Goal: Entertainment & Leisure: Browse casually

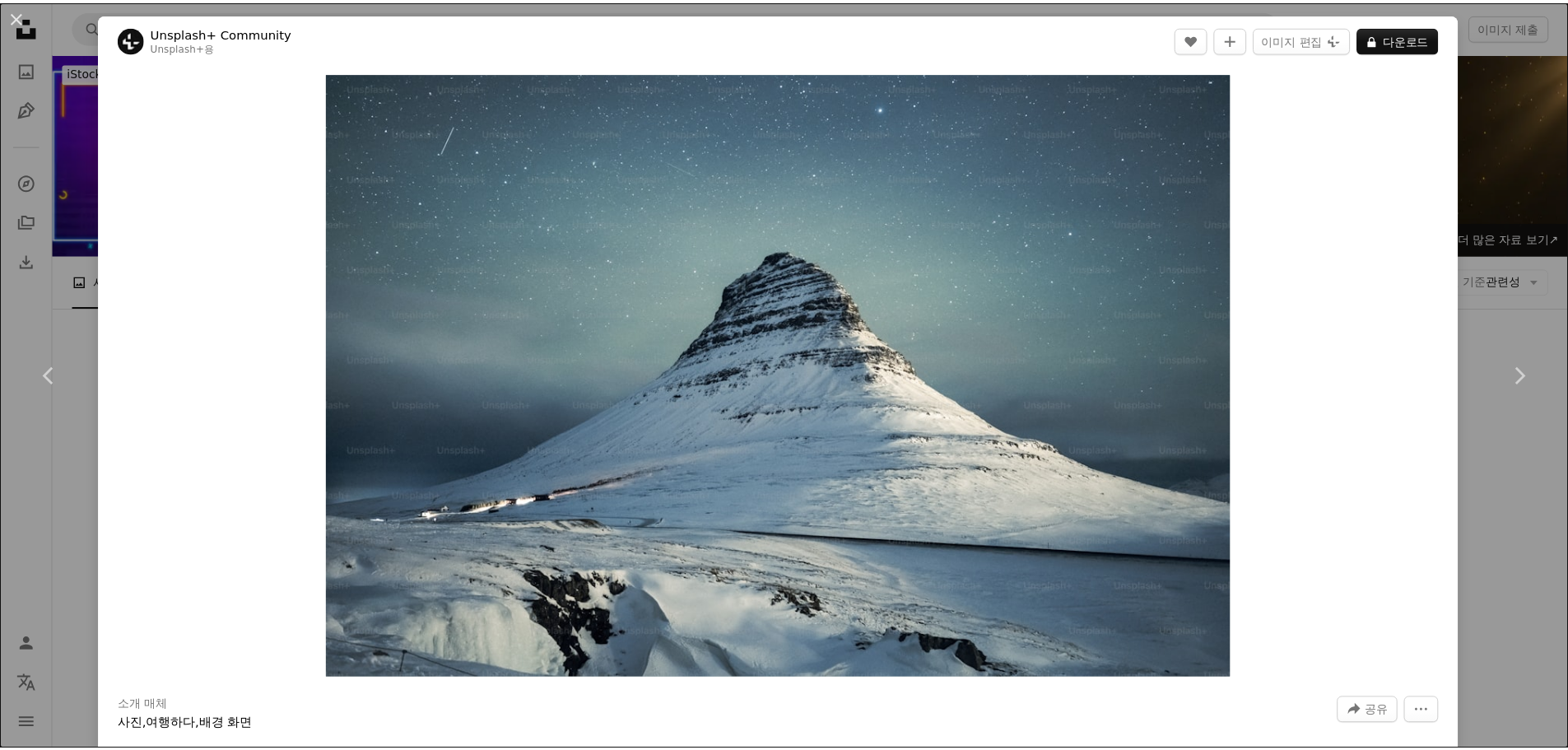
scroll to position [20878, 0]
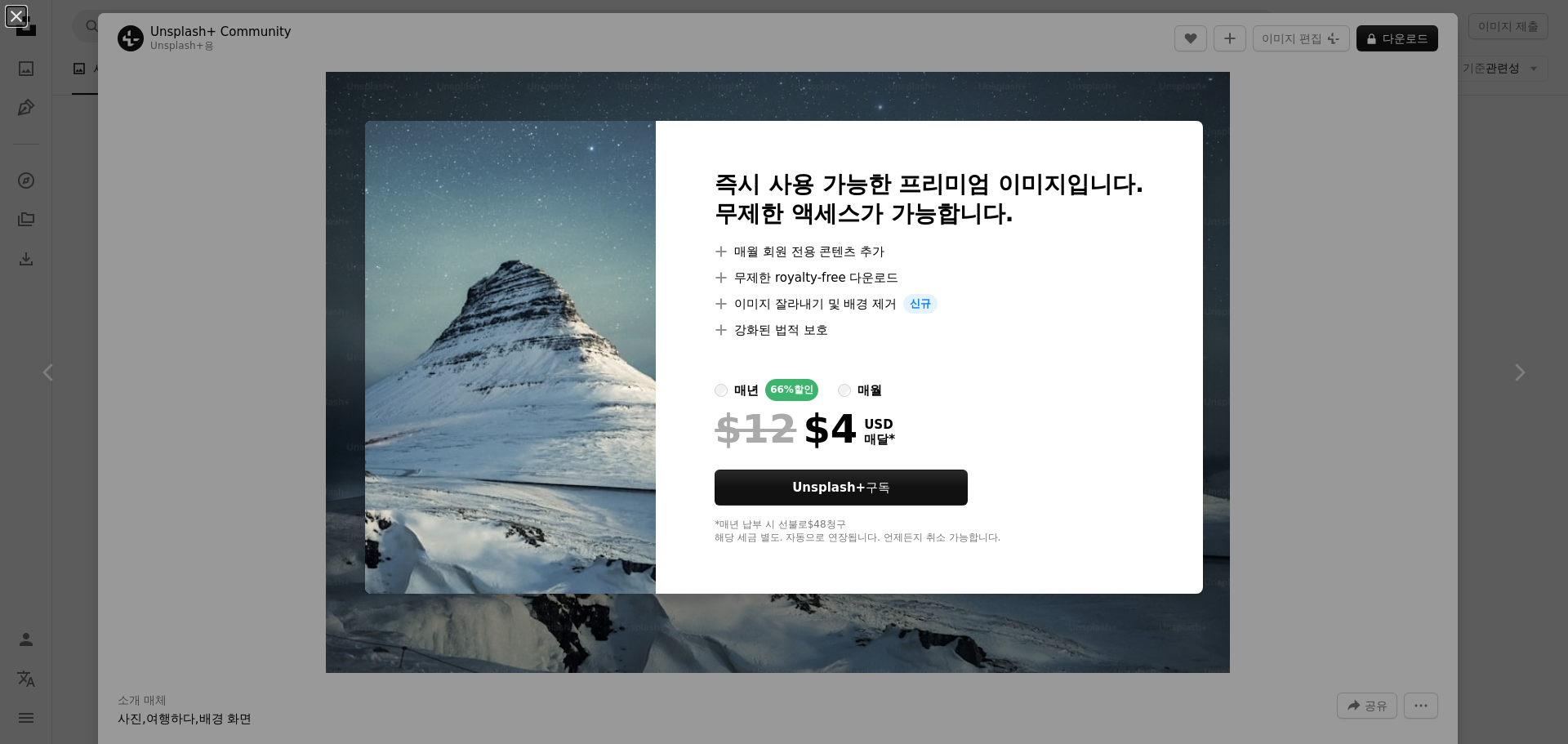
click at [1331, 235] on div "An X shape 즉시 사용 가능한 프리미엄 이미지입니다. 무제한 액세스가 가능합니다. A plus sign 매월 회원 전용 콘텐츠 추가 A…" at bounding box center [784, 372] width 1568 height 744
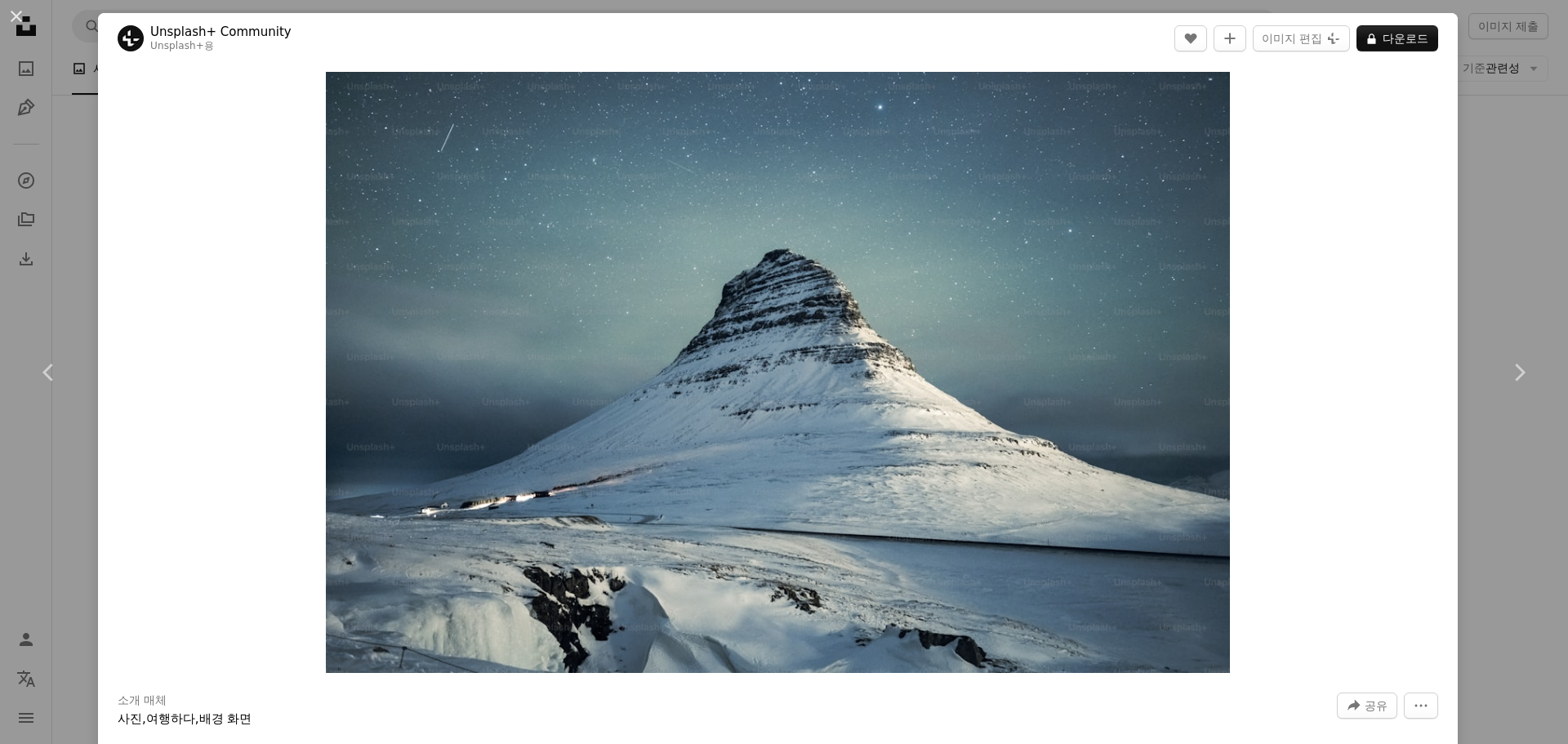
click at [1535, 272] on div "An X shape Chevron left Chevron right Unsplash+ Community Unsplash+ 용 A heart A…" at bounding box center [784, 372] width 1568 height 744
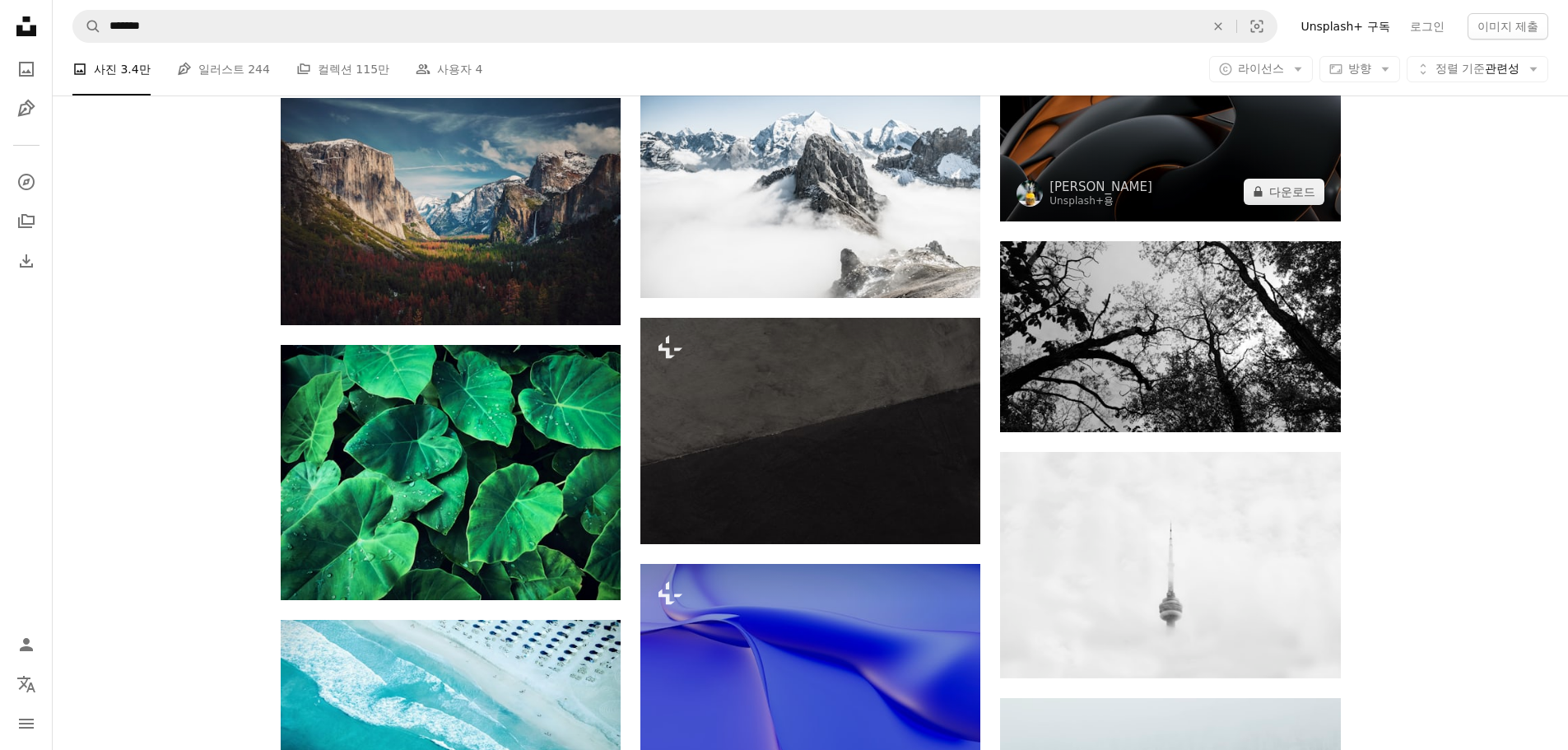
scroll to position [24584, 0]
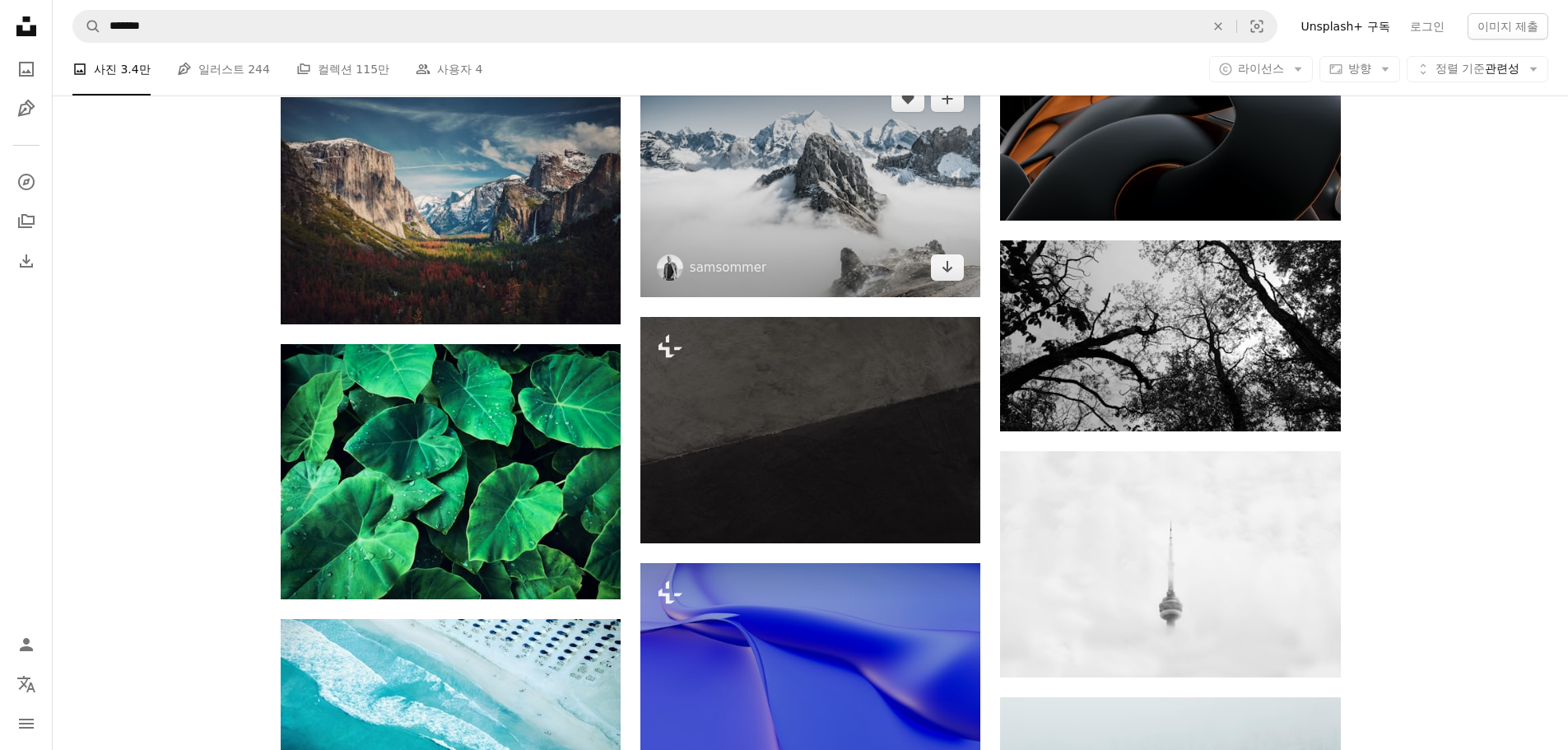
click at [889, 216] on img at bounding box center [811, 182] width 340 height 228
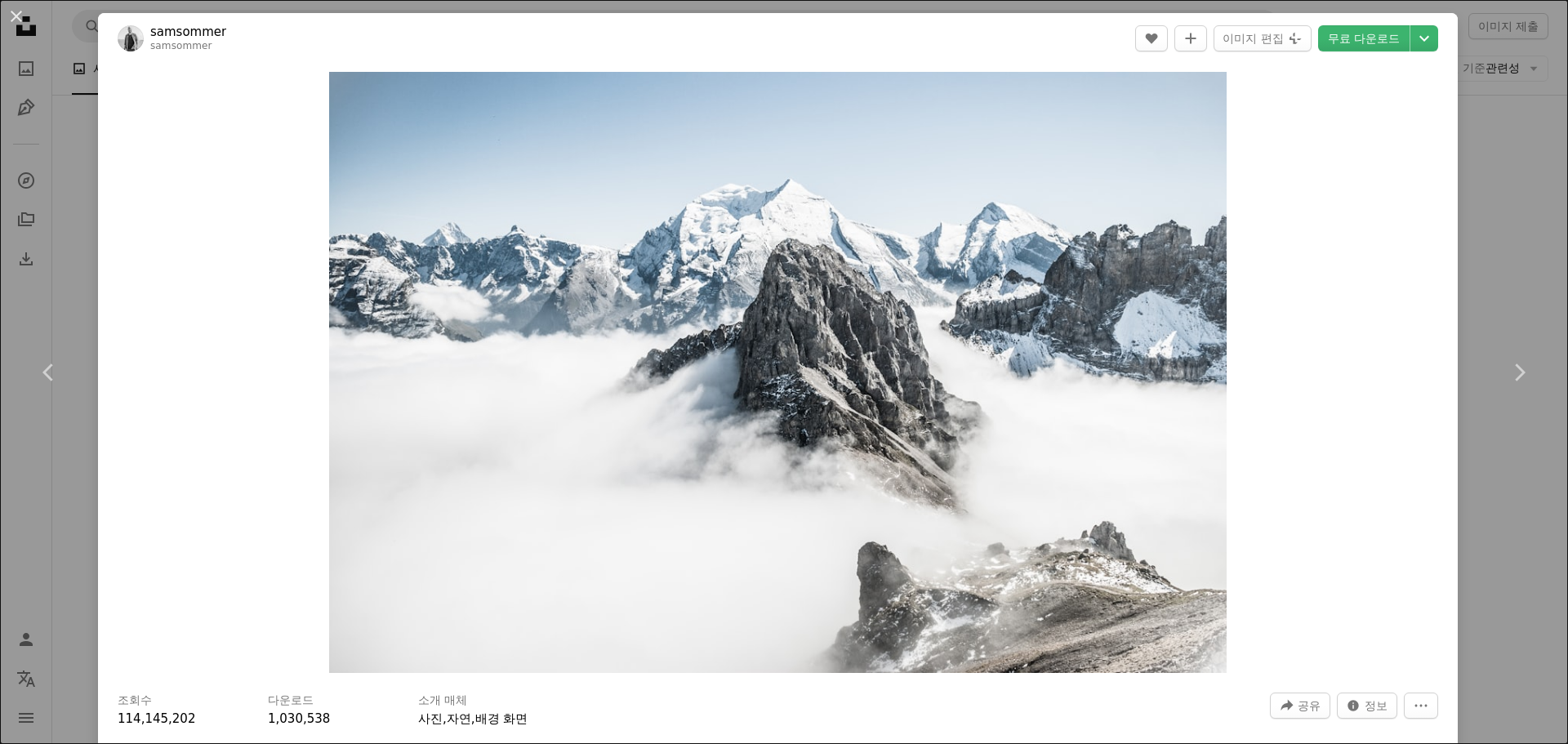
click at [1501, 235] on div "An X shape Chevron left Chevron right samsommer samsommer A heart A plus sign 이…" at bounding box center [784, 372] width 1568 height 744
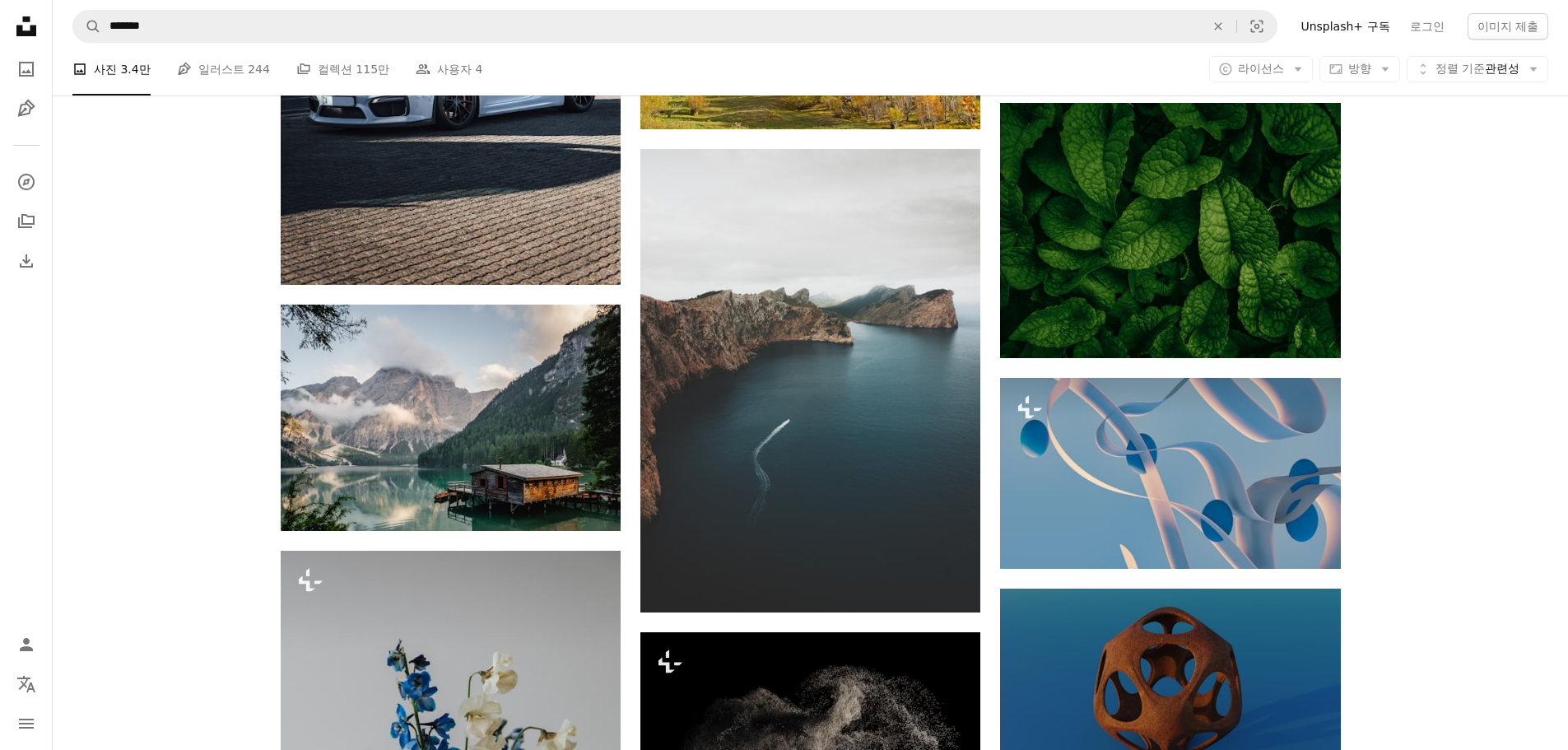
scroll to position [26478, 0]
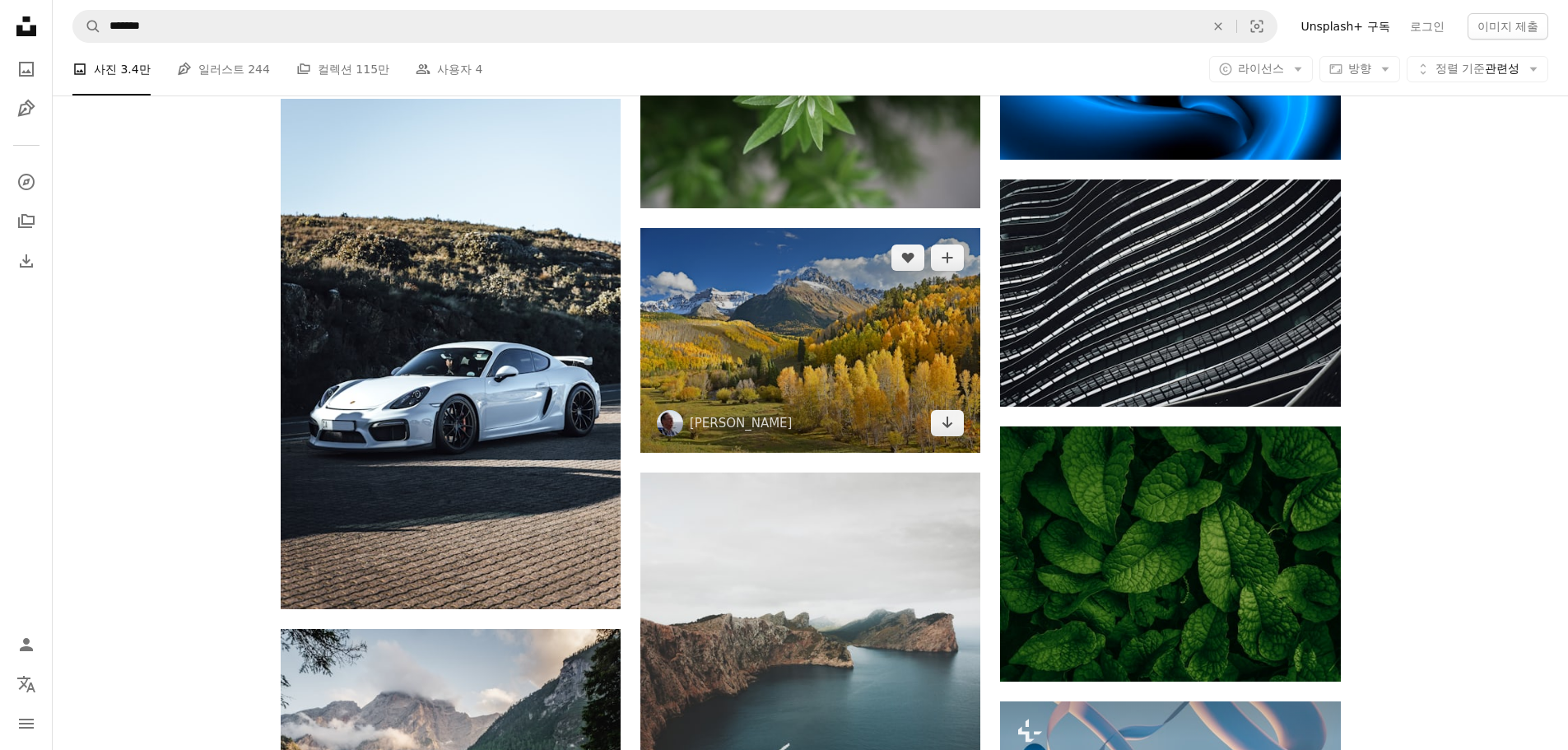
click at [916, 332] on img at bounding box center [811, 341] width 340 height 225
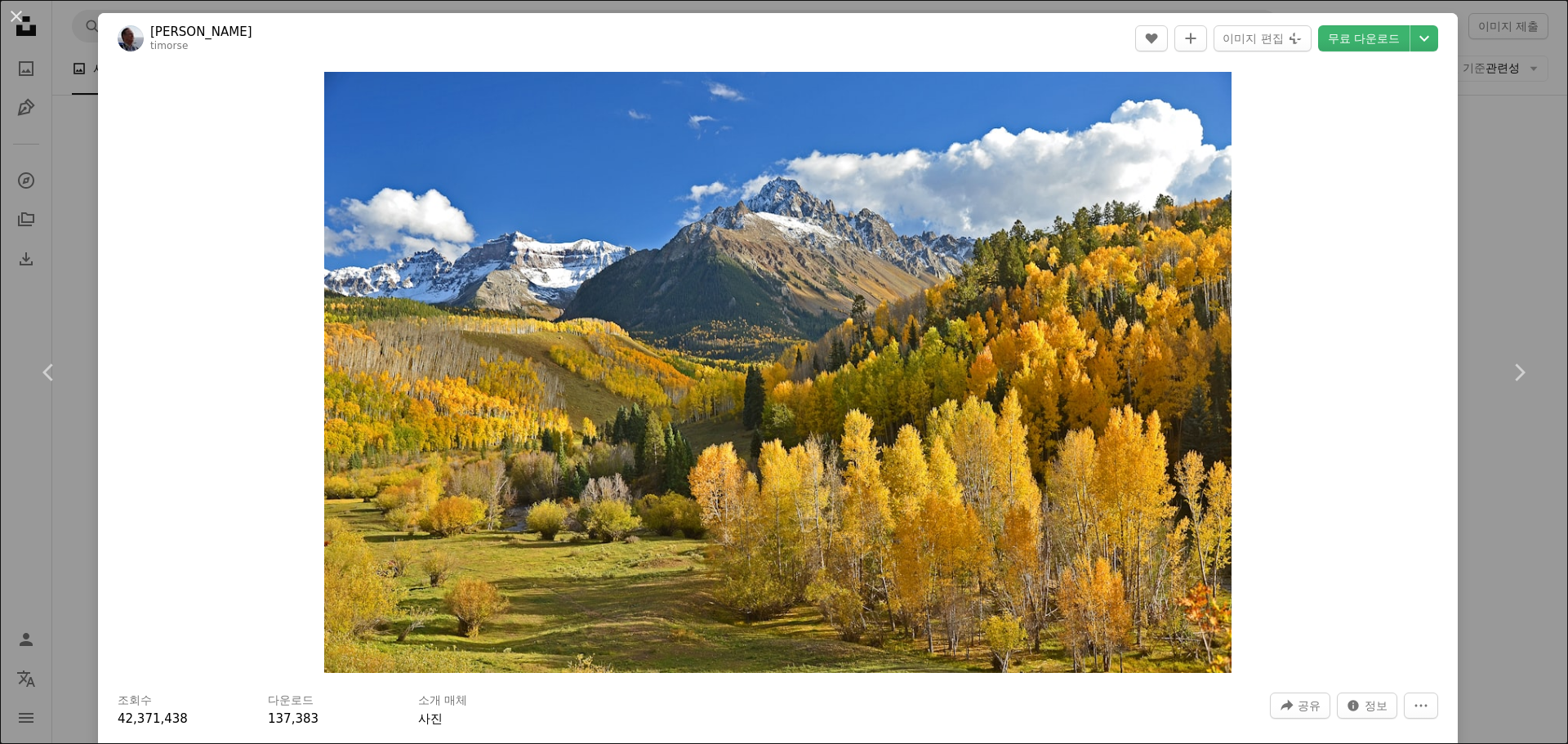
click at [1475, 272] on div "An X shape Chevron left Chevron right [PERSON_NAME] timorse A heart A plus sign…" at bounding box center [784, 372] width 1568 height 744
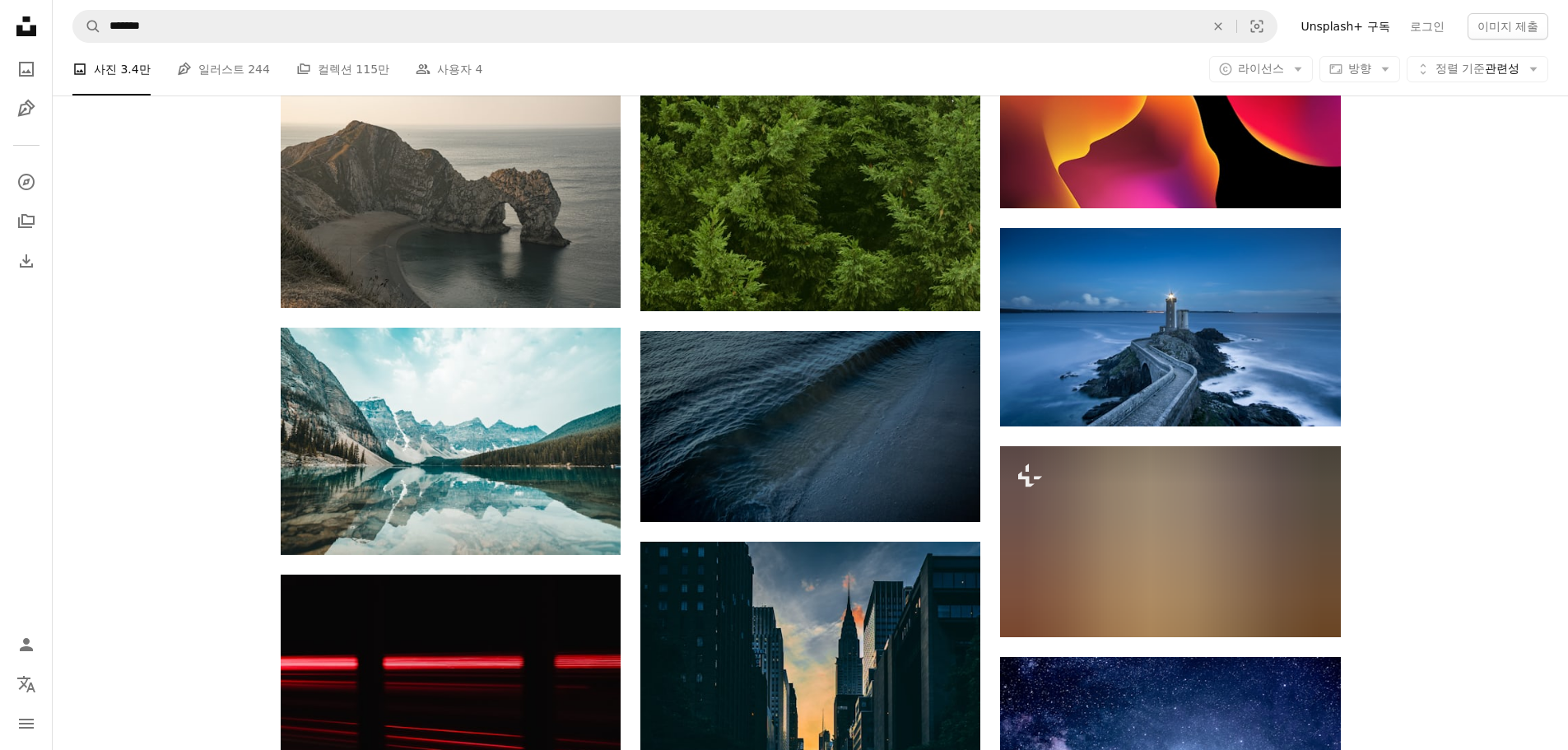
scroll to position [28867, 0]
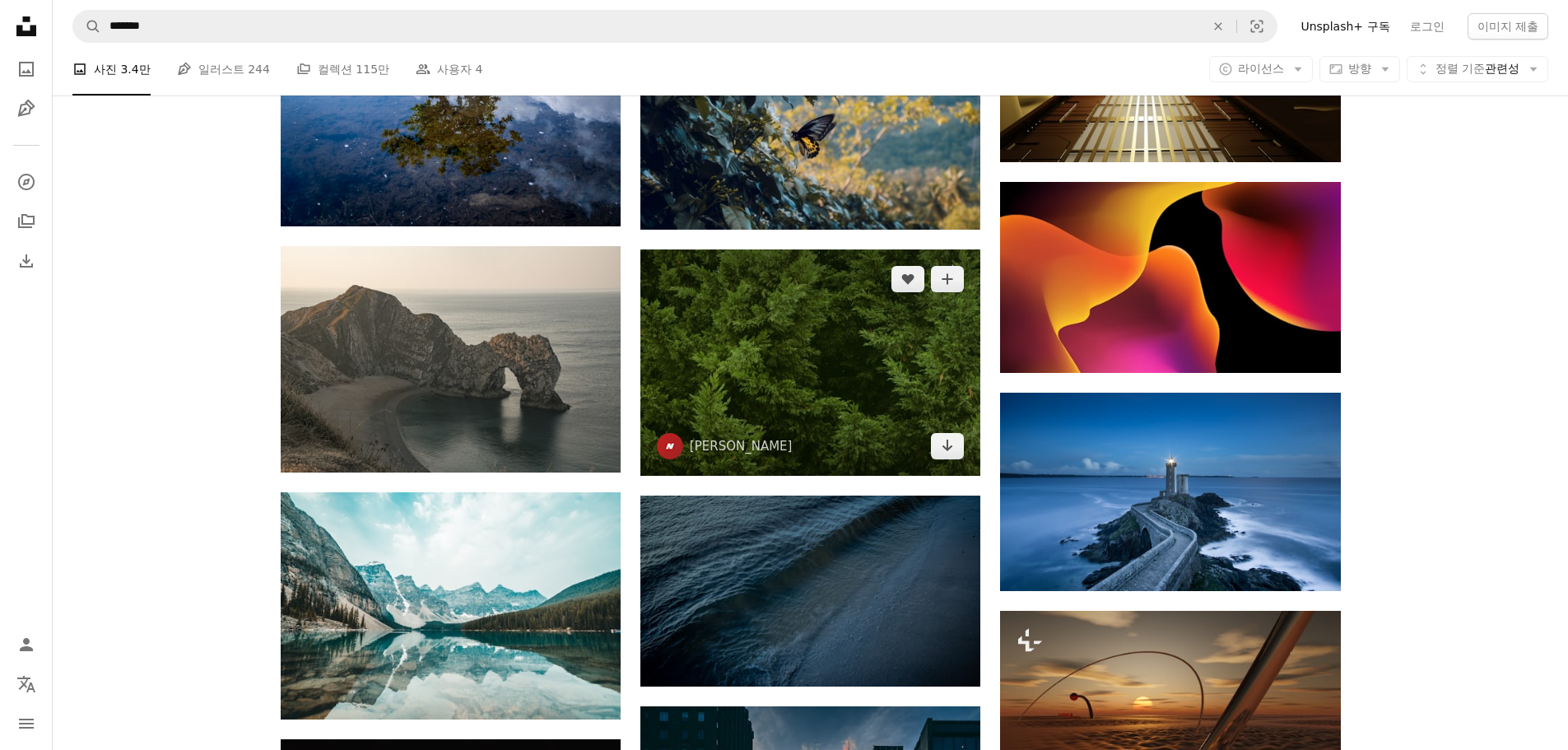
click at [845, 332] on img at bounding box center [811, 362] width 340 height 226
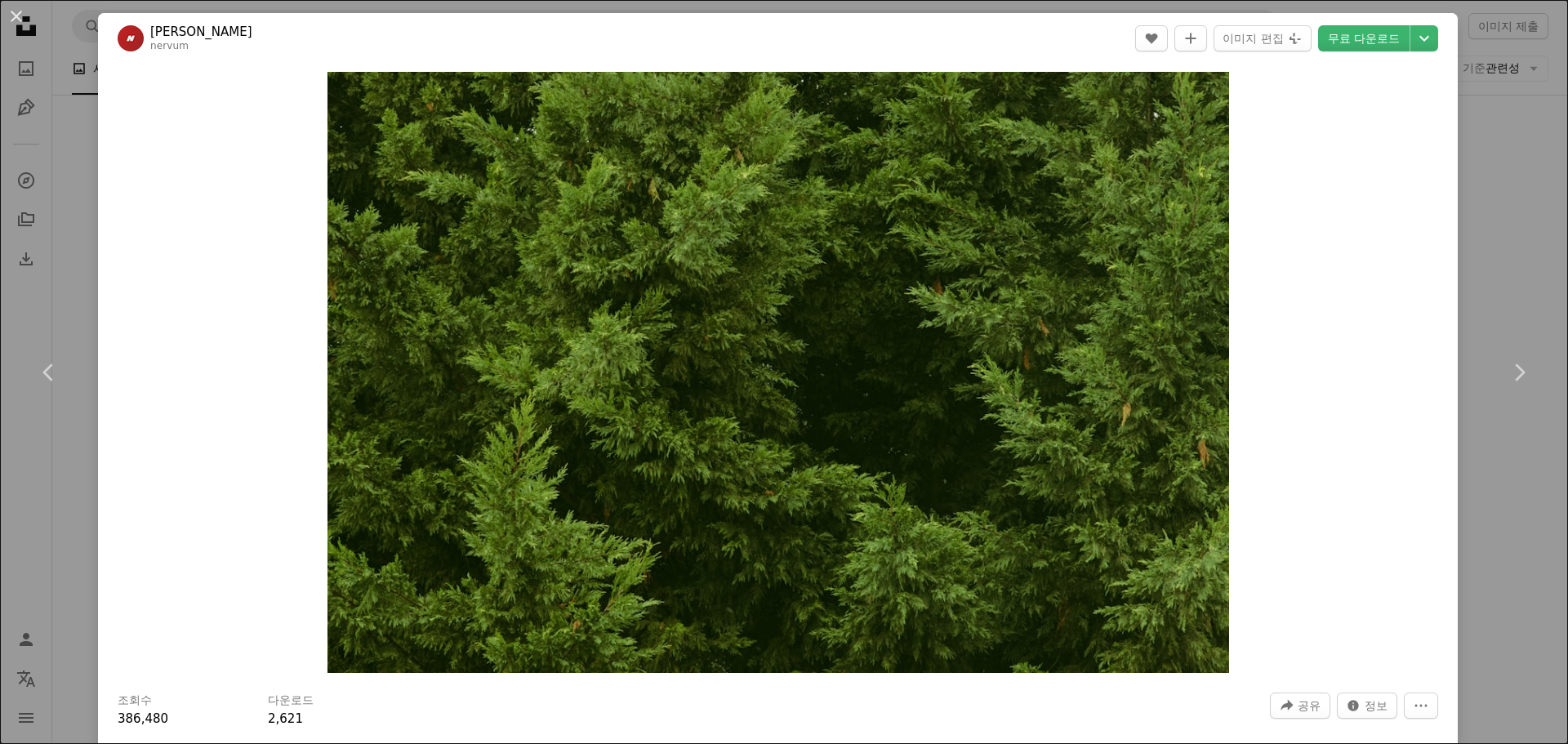
click at [1510, 261] on div "An X shape Chevron left Chevron right Jack B nervum A heart A plus sign 이미지 편집 …" at bounding box center [784, 372] width 1568 height 744
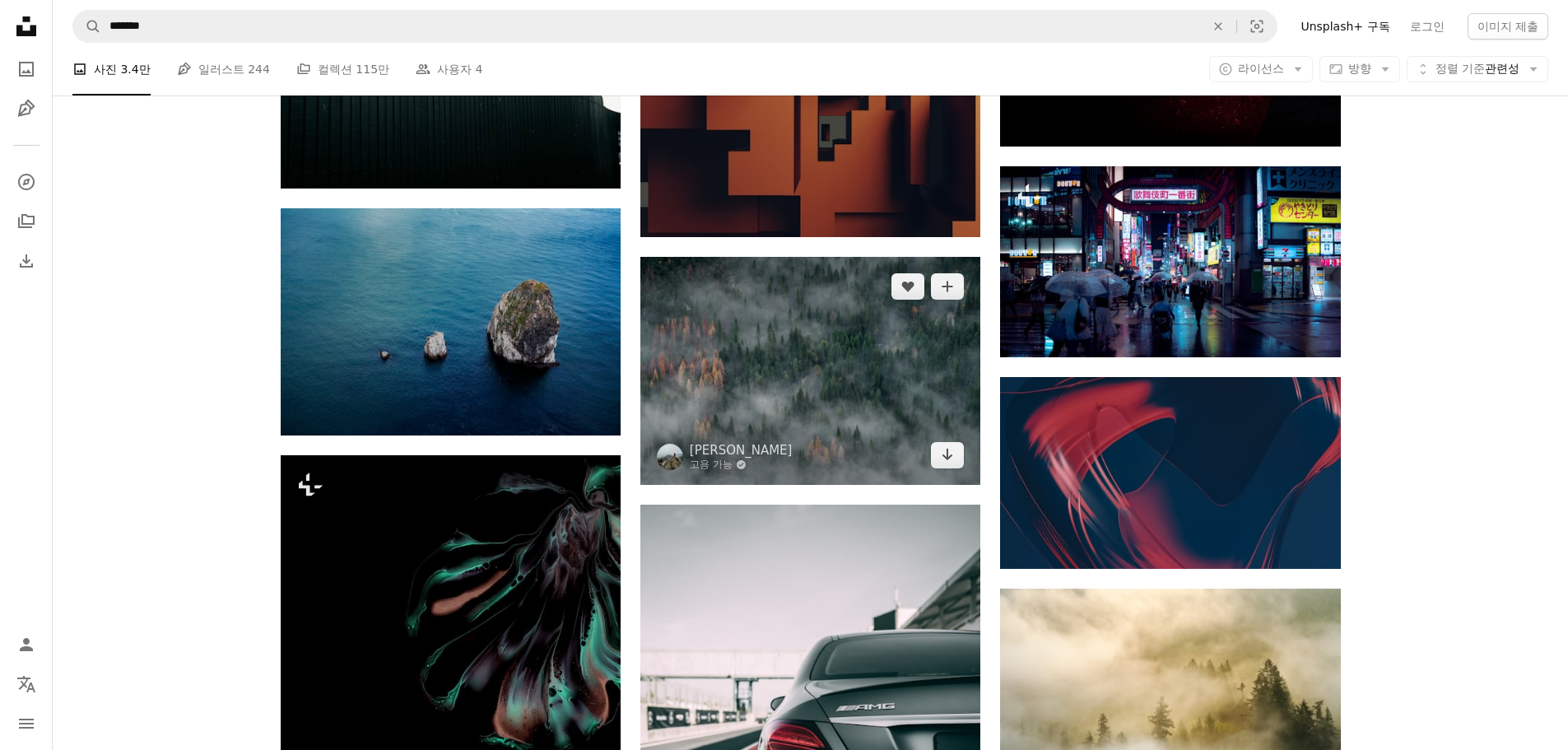
scroll to position [30514, 0]
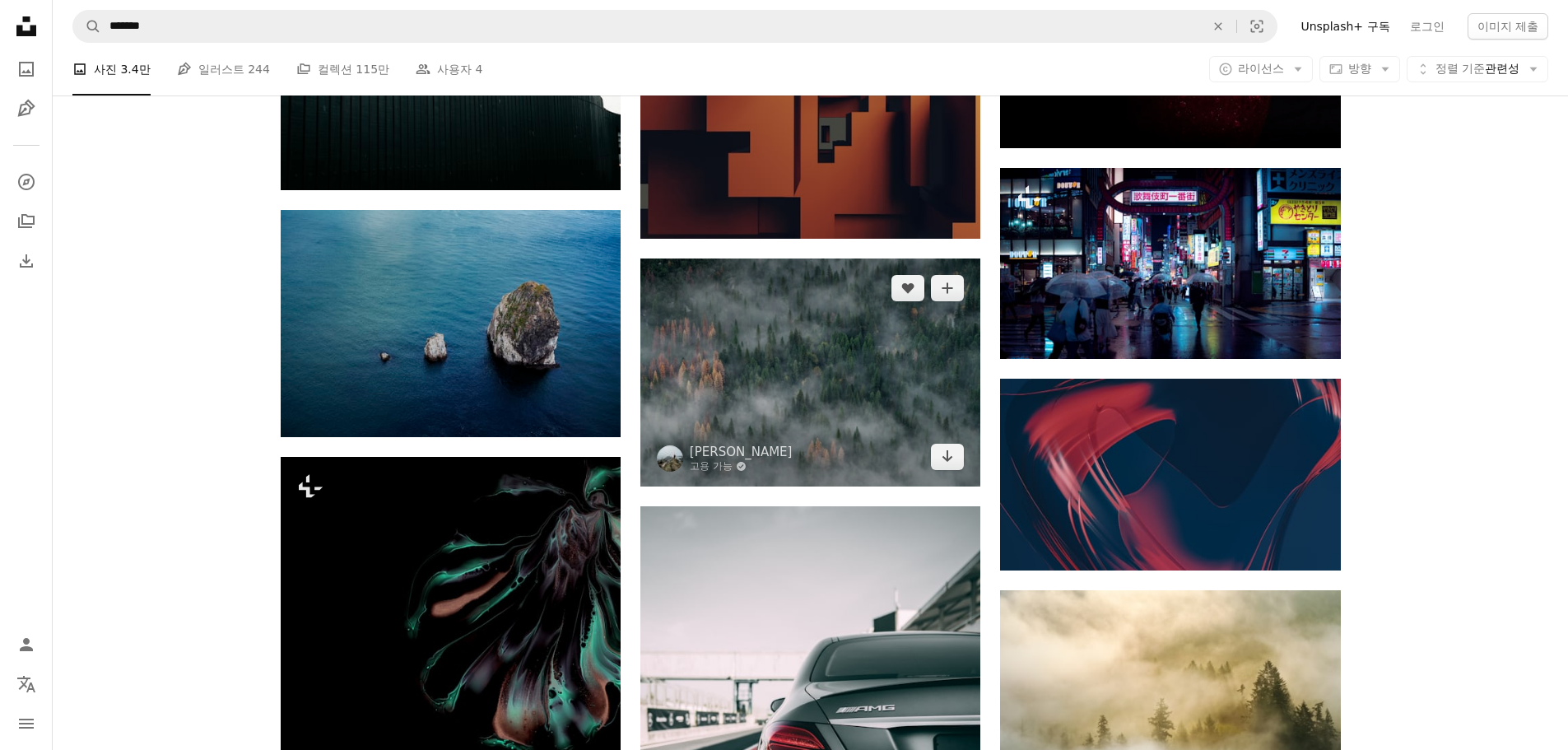
click at [890, 376] on img at bounding box center [811, 373] width 340 height 227
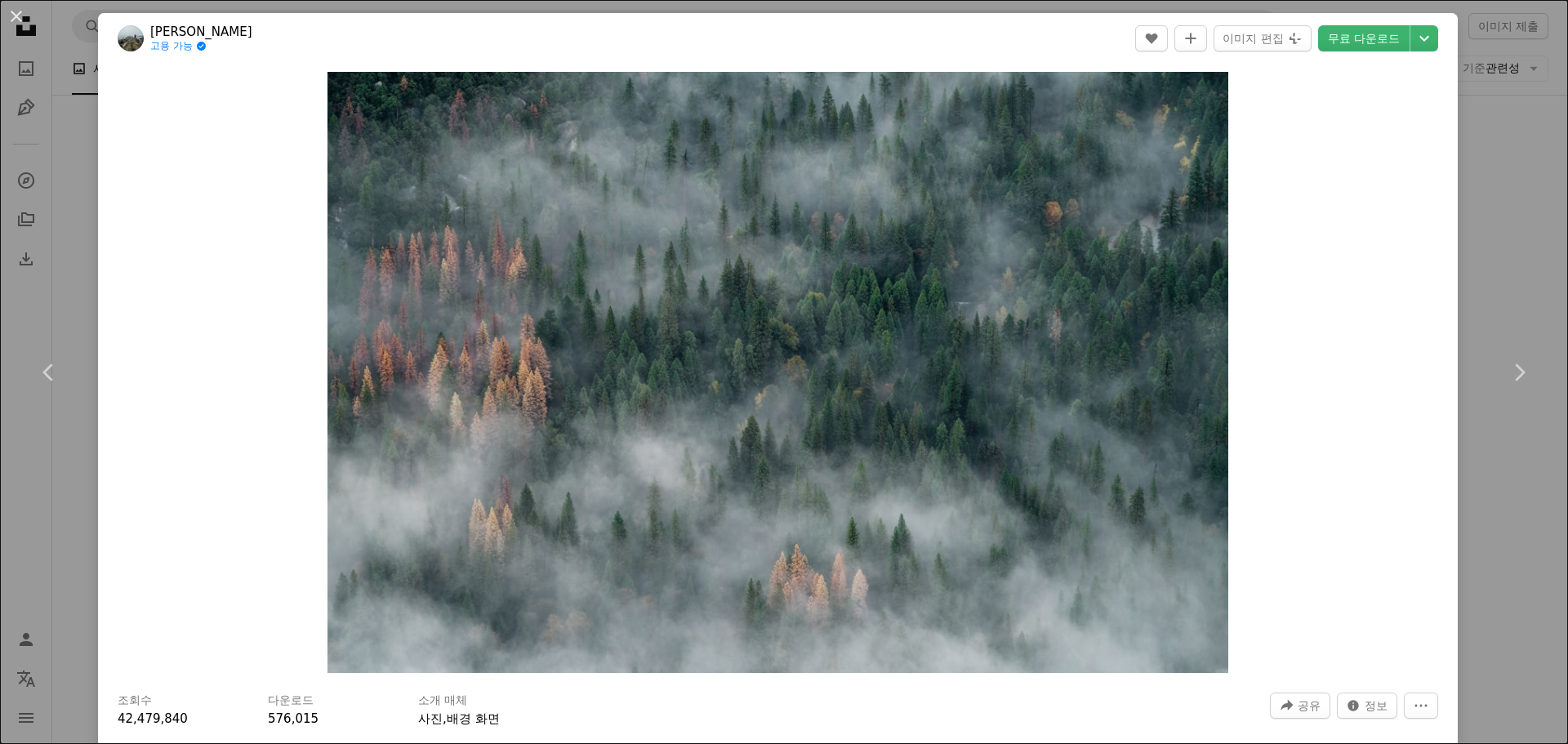
click at [1504, 285] on div "An X shape Chevron left Chevron right JOHN TOWNER 고용 가능 A checkmark inside of a…" at bounding box center [784, 372] width 1568 height 744
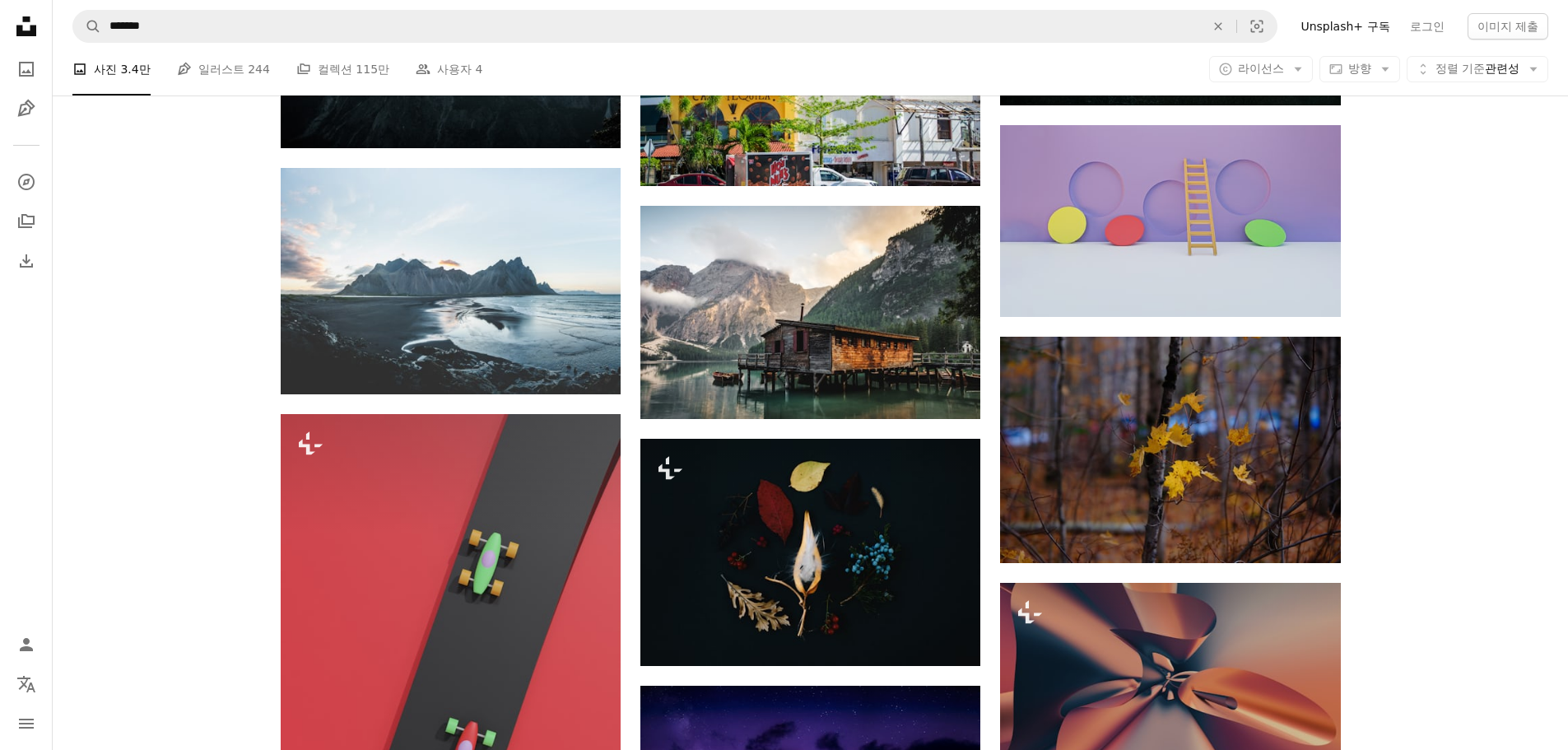
scroll to position [43609, 0]
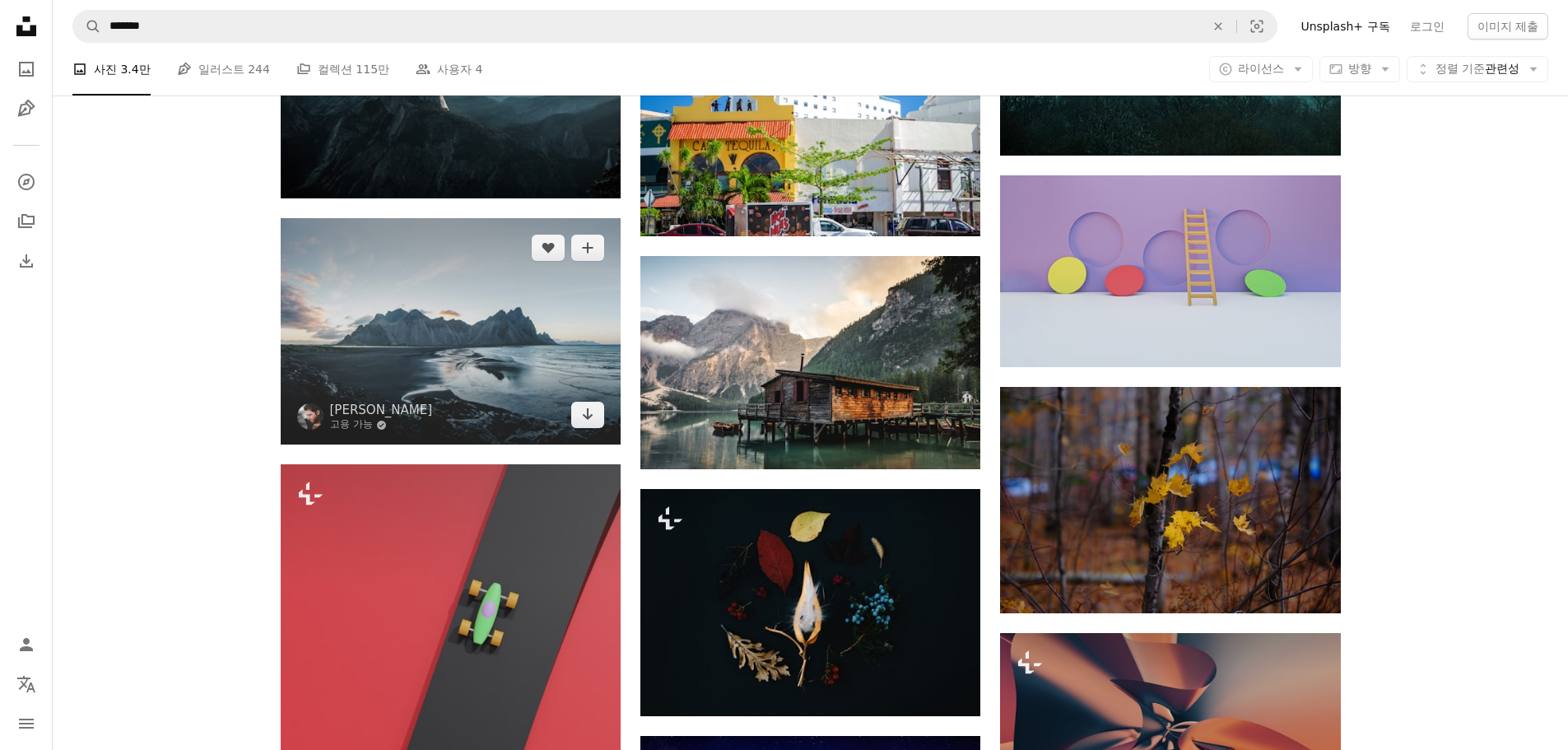
click at [559, 355] on img at bounding box center [451, 331] width 340 height 226
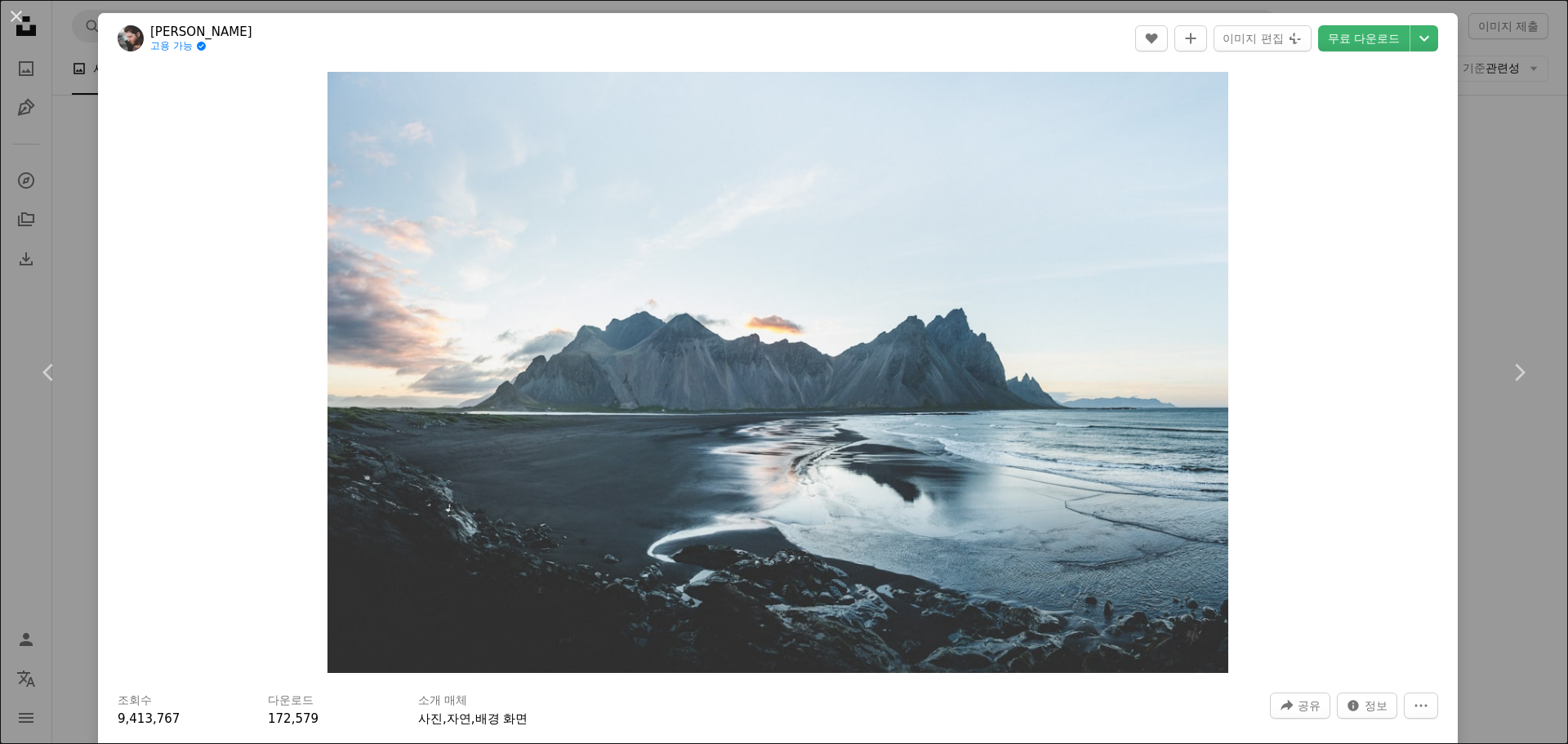
click at [1512, 520] on div "An X shape Chevron left Chevron right Norris Niman 고용 가능 A checkmark inside of …" at bounding box center [784, 372] width 1568 height 744
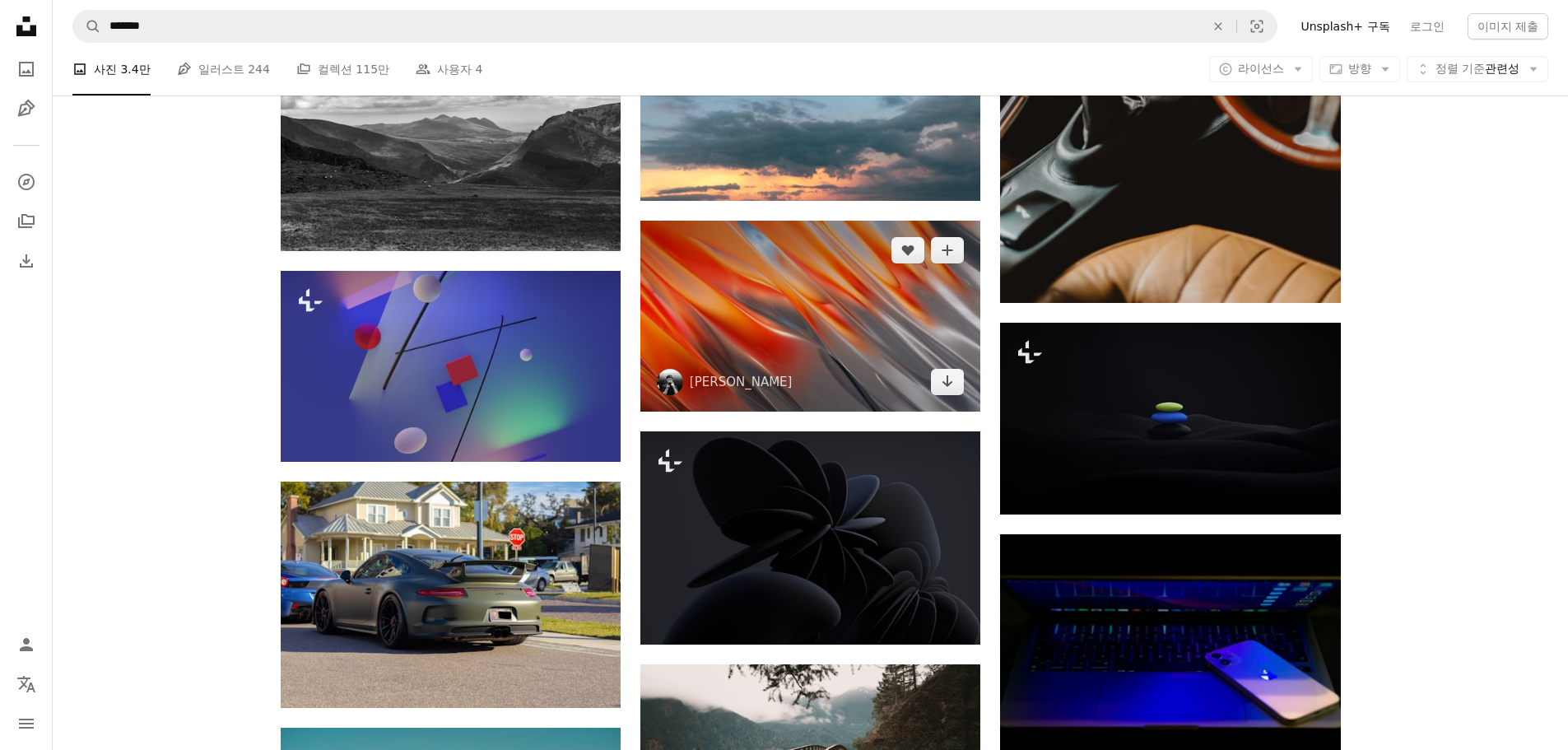
scroll to position [54151, 0]
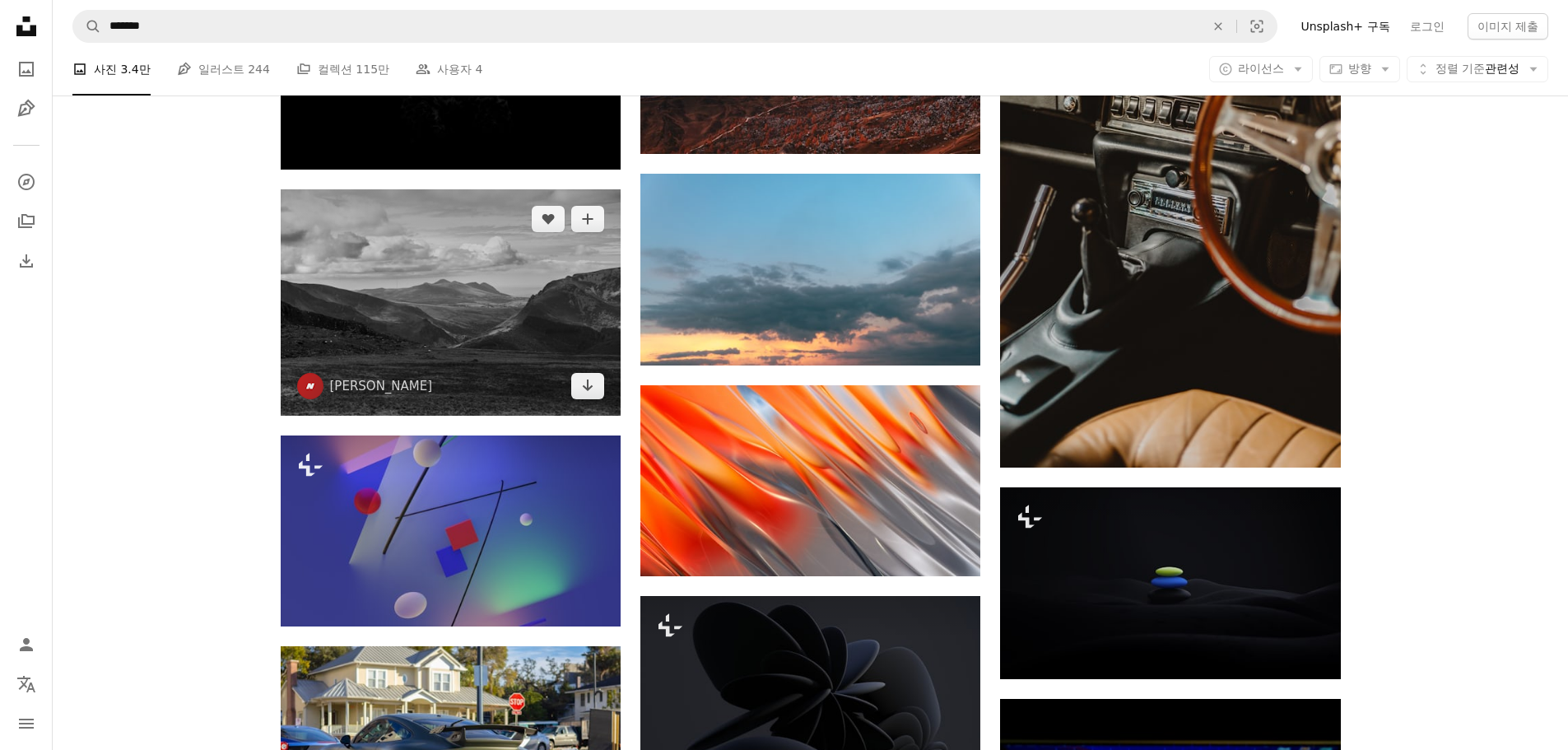
click at [445, 331] on img at bounding box center [451, 302] width 340 height 226
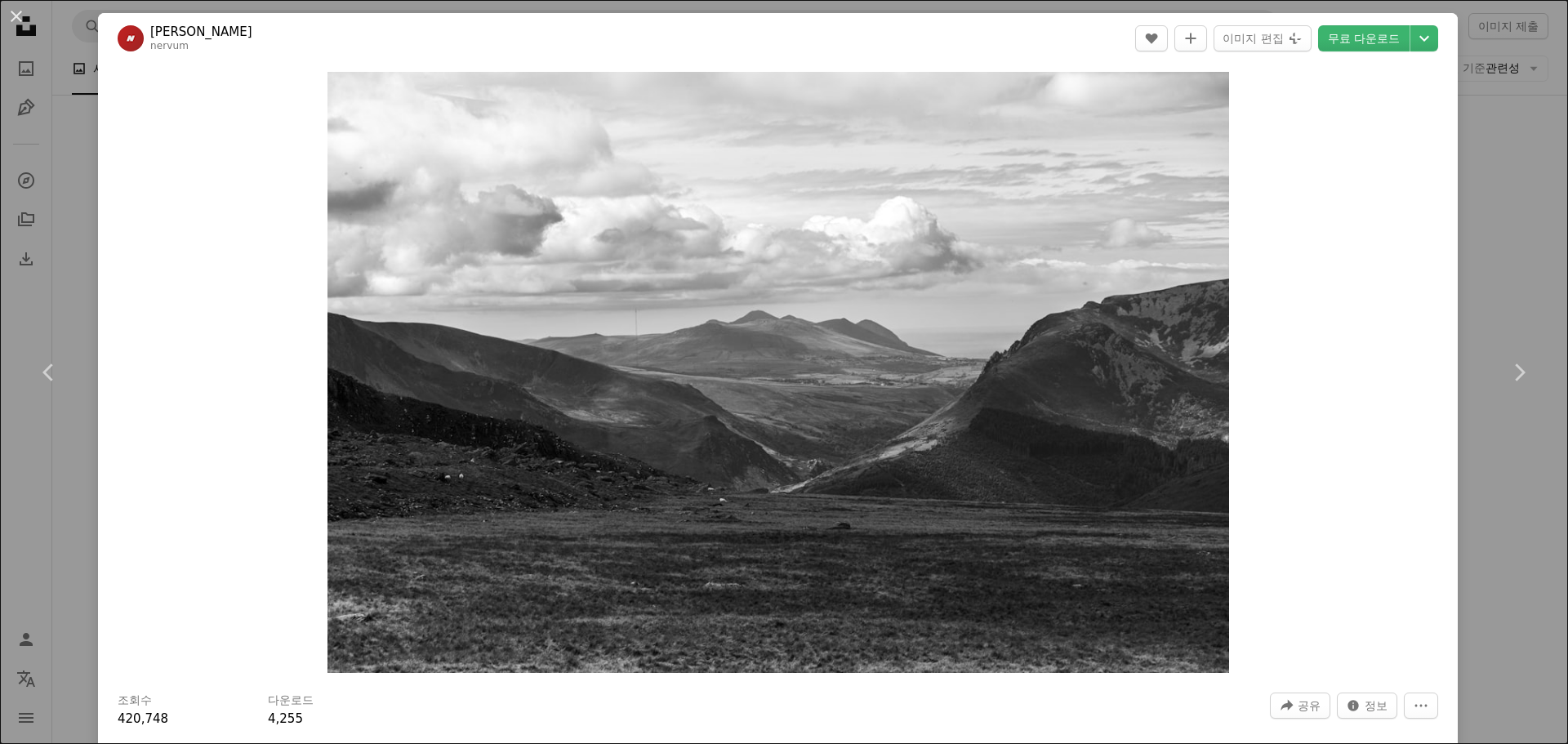
click at [1441, 400] on div "Zoom in" at bounding box center [777, 372] width 1360 height 618
click at [1470, 408] on link "Chevron right" at bounding box center [1519, 372] width 98 height 157
click at [1504, 244] on div "An X shape Chevron left Chevron right Jack B nervum A heart A plus sign 이미지 편집 …" at bounding box center [784, 372] width 1568 height 744
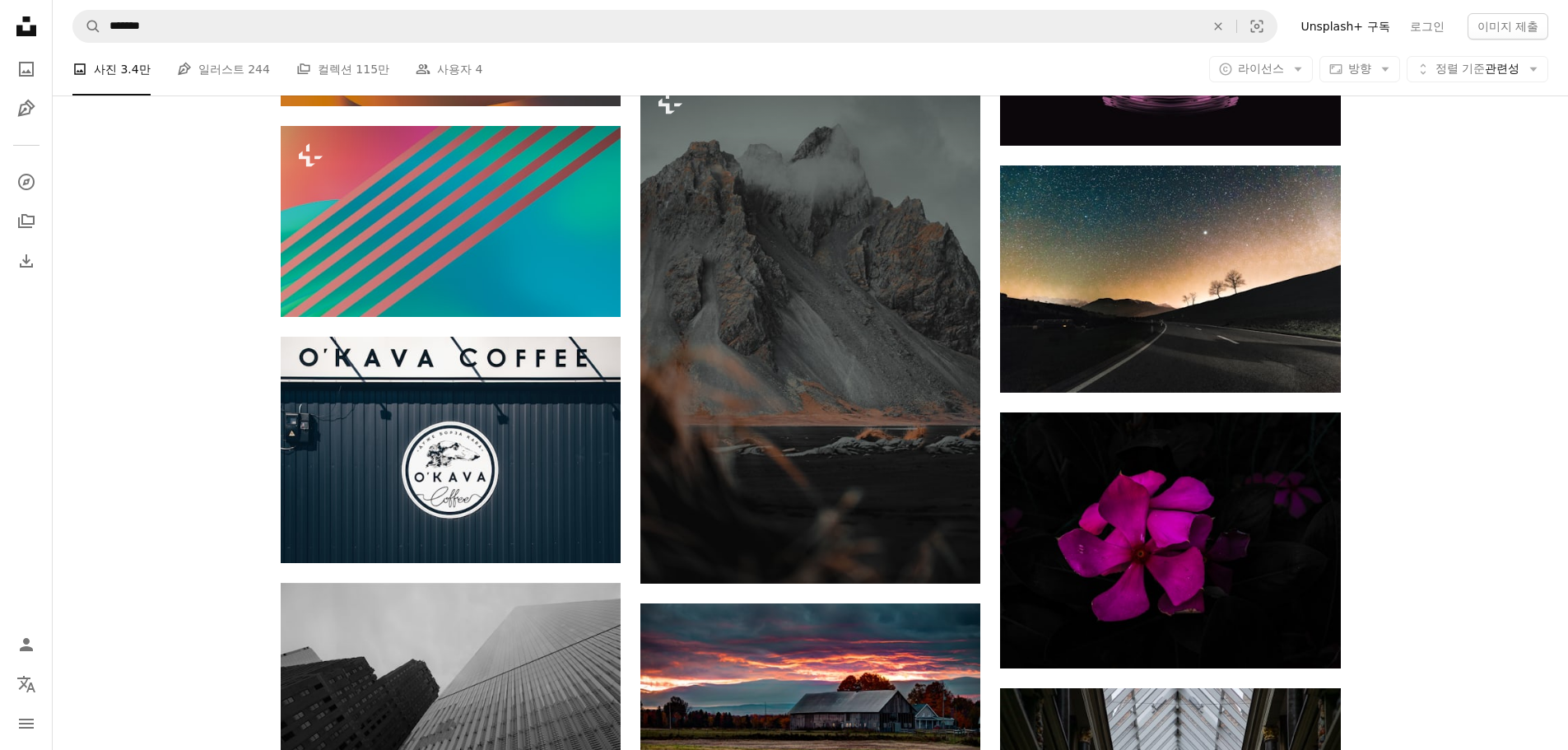
scroll to position [67329, 0]
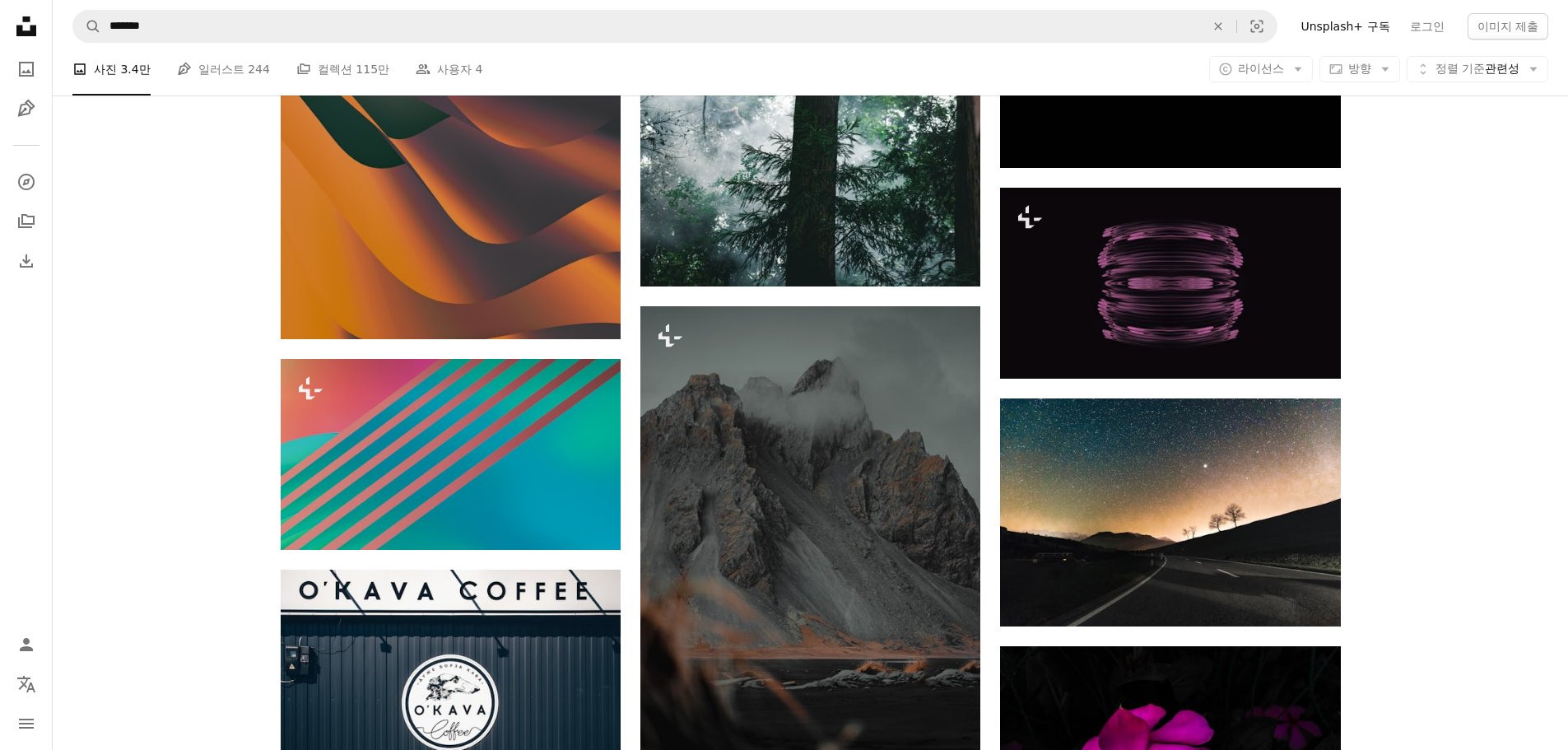
scroll to position [66670, 0]
